Goal: Information Seeking & Learning: Learn about a topic

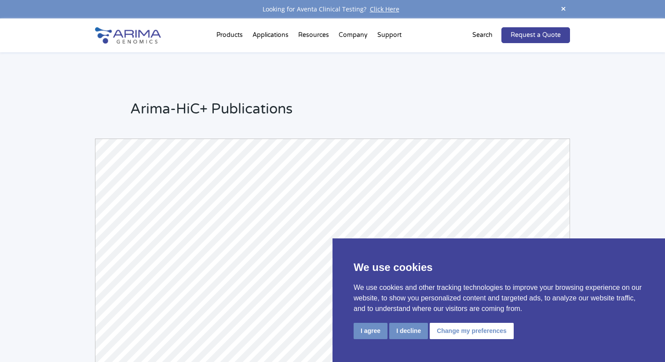
click at [57, 119] on div "Arima-HiC+ Publications Powered by Bioz © 2025 See more details on Bioz" at bounding box center [332, 279] width 665 height 454
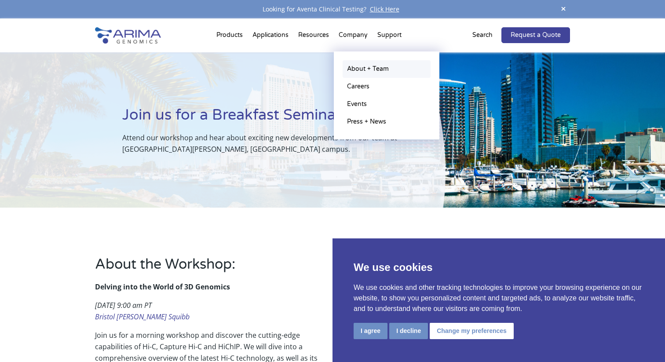
click at [354, 64] on link "About + Team" at bounding box center [387, 69] width 88 height 18
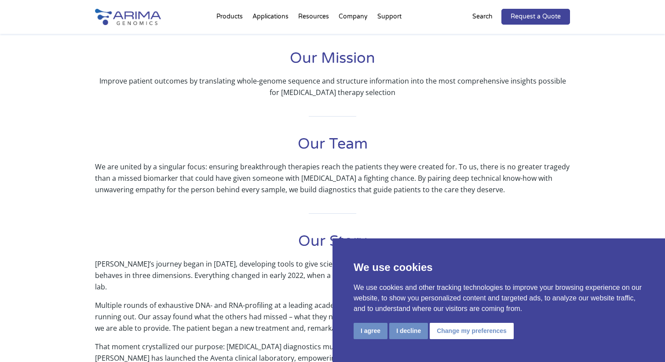
scroll to position [194, 0]
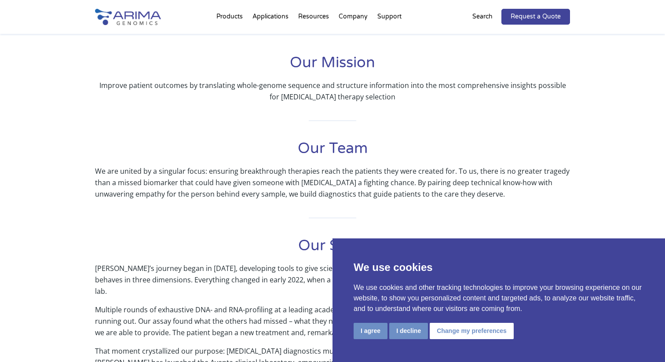
click at [312, 154] on h1 "Our Team" at bounding box center [332, 152] width 475 height 27
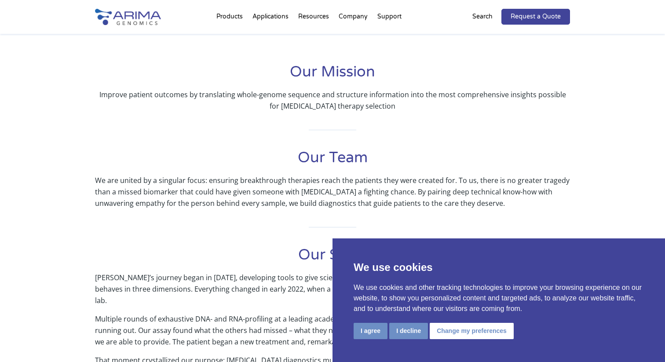
scroll to position [0, 0]
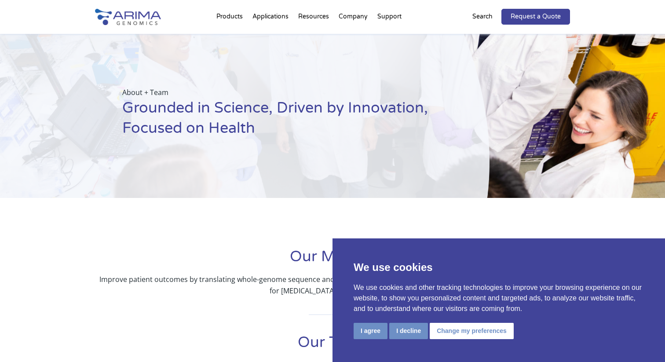
click at [354, 163] on div "About + Team Grounded in Science, Driven by Innovation, Focused on Health" at bounding box center [245, 116] width 490 height 164
